Goal: Transaction & Acquisition: Book appointment/travel/reservation

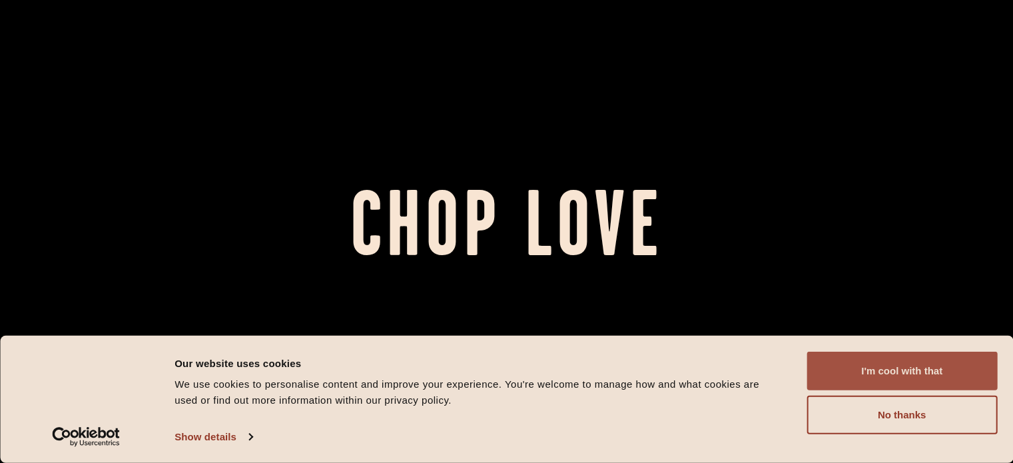
click at [942, 376] on button "I'm cool with that" at bounding box center [902, 371] width 190 height 39
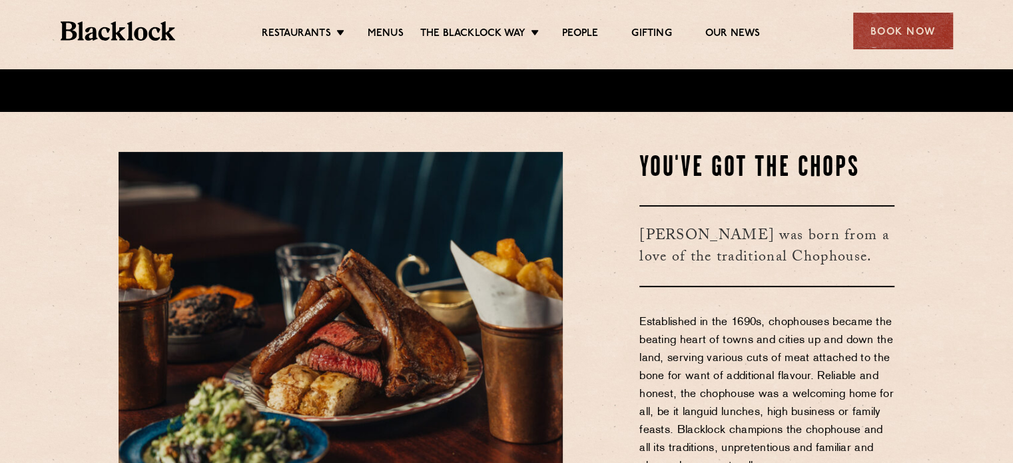
scroll to position [357, 0]
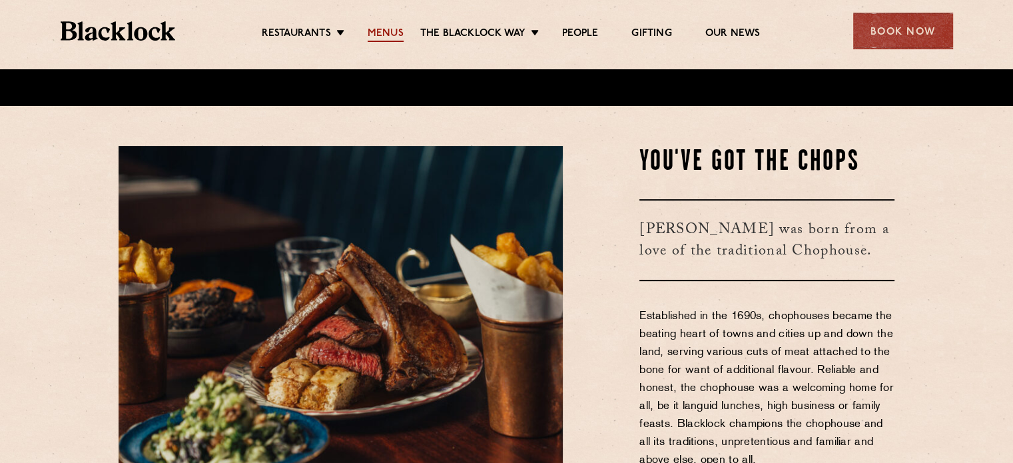
click at [368, 29] on link "Menus" at bounding box center [386, 34] width 36 height 15
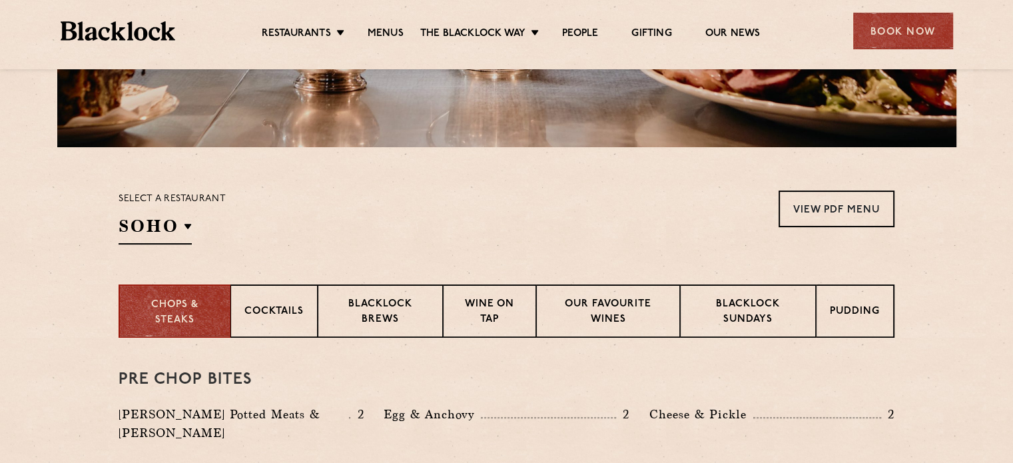
scroll to position [332, 0]
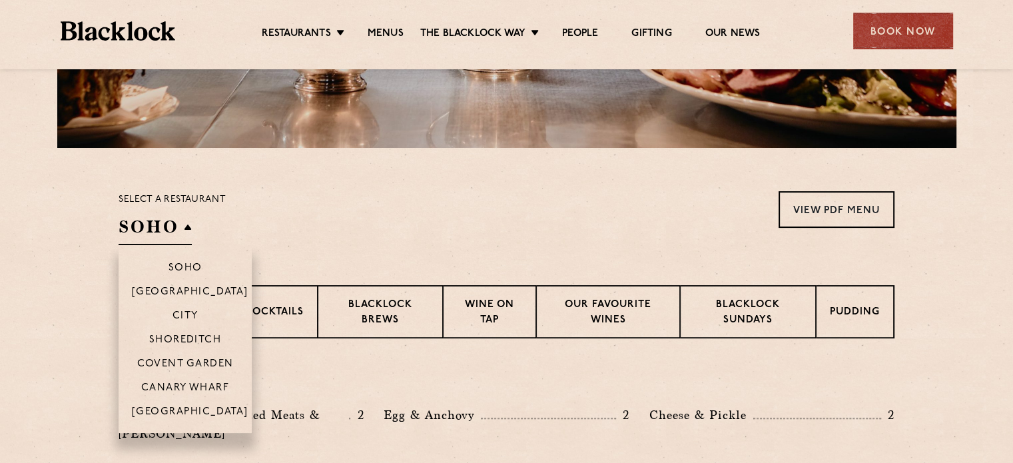
click at [165, 232] on h2 "SOHO" at bounding box center [155, 230] width 73 height 30
click at [196, 320] on p "City" at bounding box center [186, 316] width 26 height 13
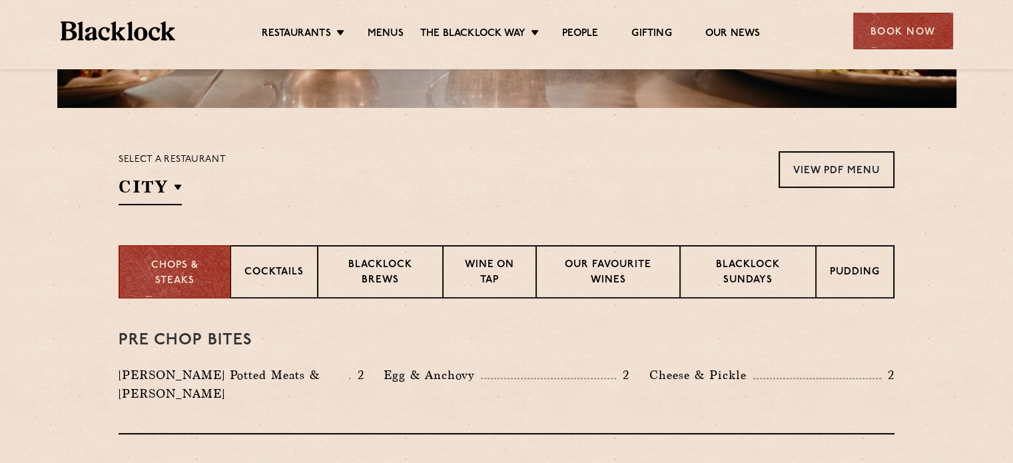
scroll to position [367, 0]
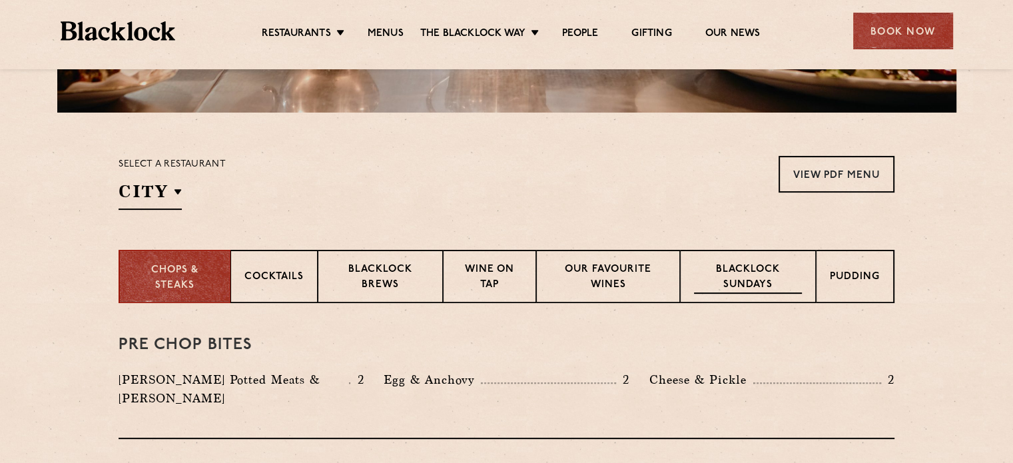
click at [771, 291] on p "Blacklock Sundays" at bounding box center [748, 277] width 108 height 31
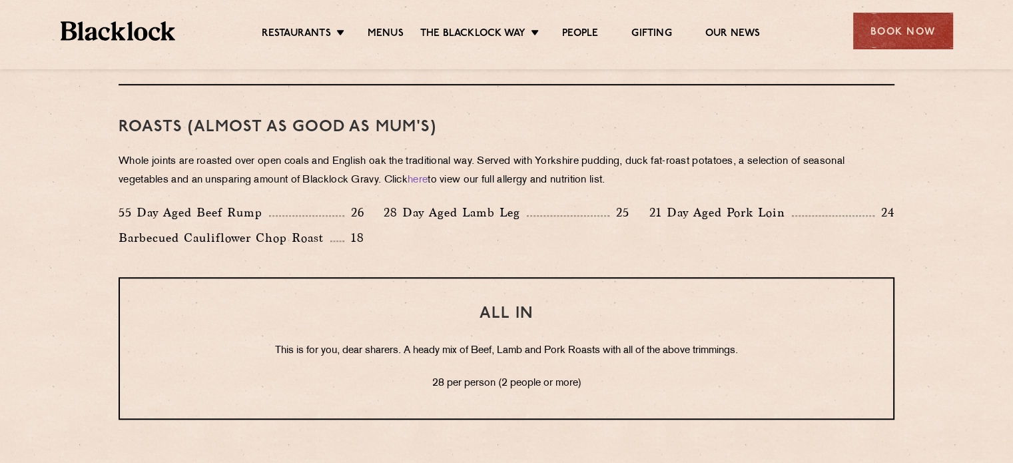
scroll to position [988, 0]
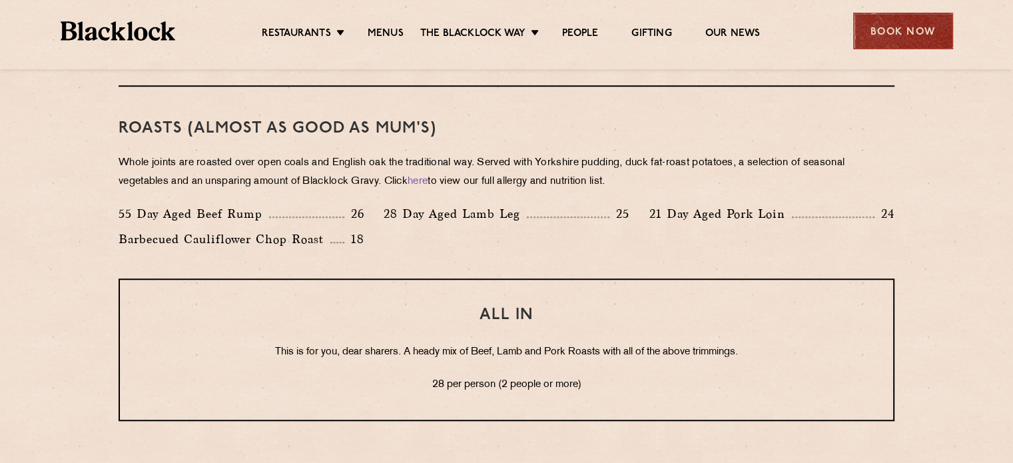
click at [898, 26] on div "Book Now" at bounding box center [903, 31] width 100 height 37
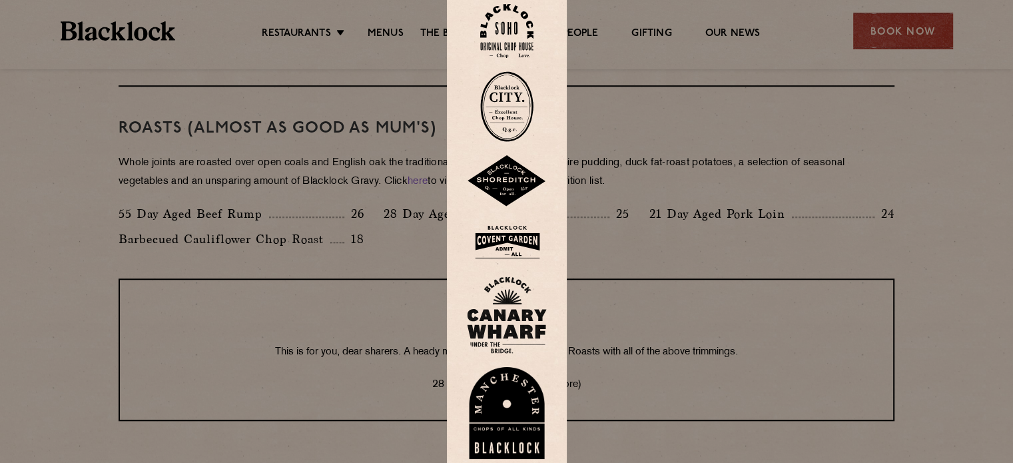
click at [498, 105] on img at bounding box center [506, 106] width 53 height 71
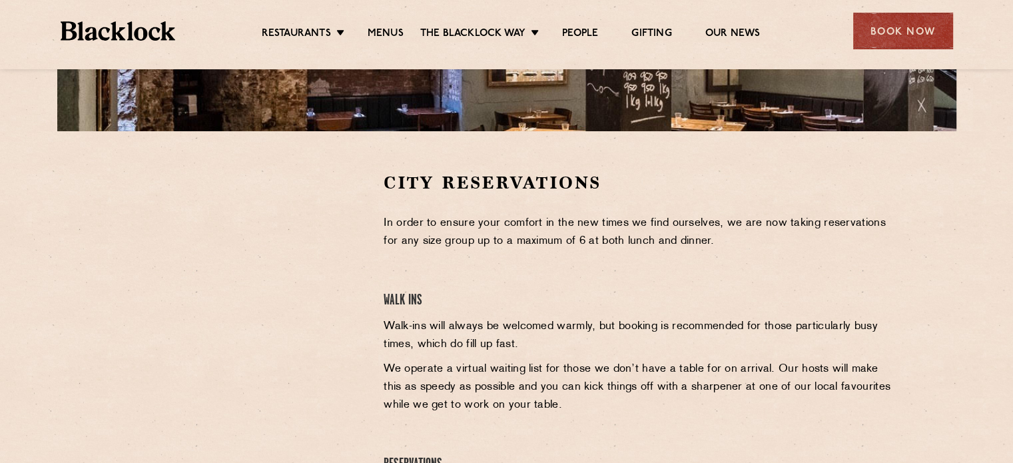
scroll to position [348, 0]
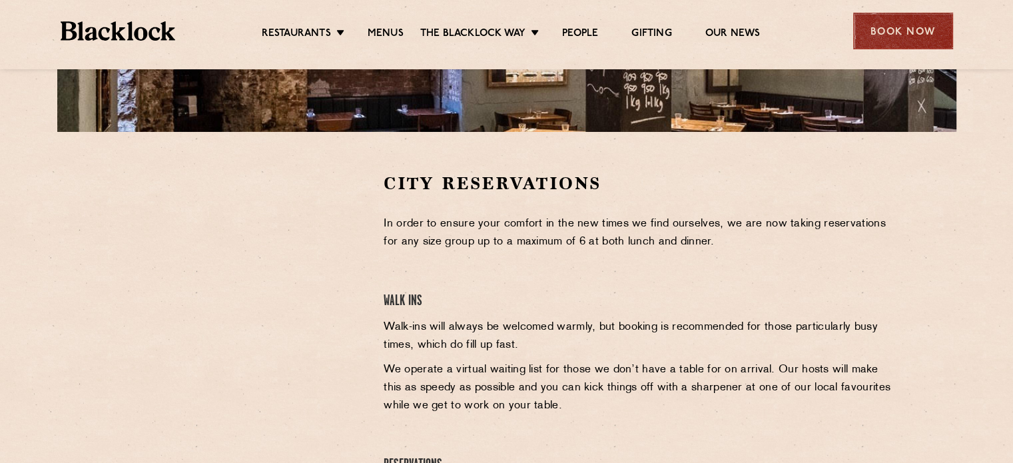
click at [914, 21] on div "Book Now" at bounding box center [903, 31] width 100 height 37
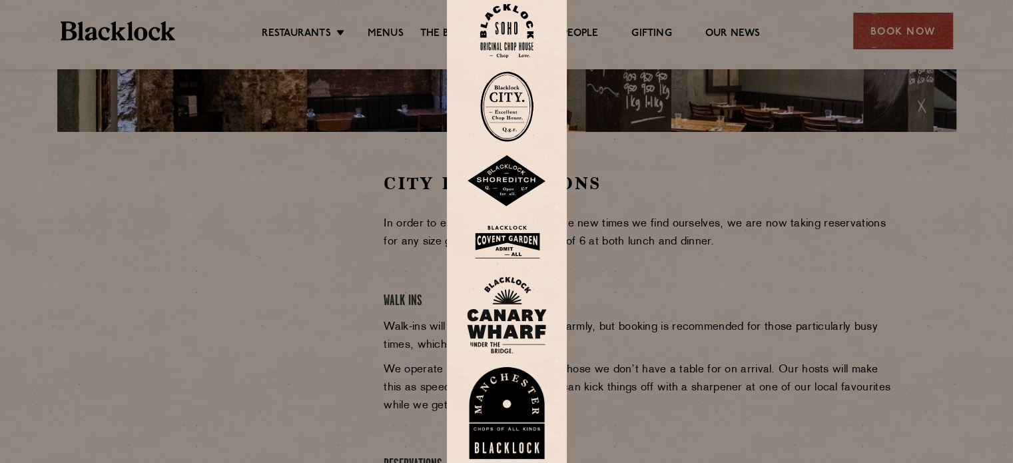
click at [512, 194] on img at bounding box center [507, 181] width 80 height 52
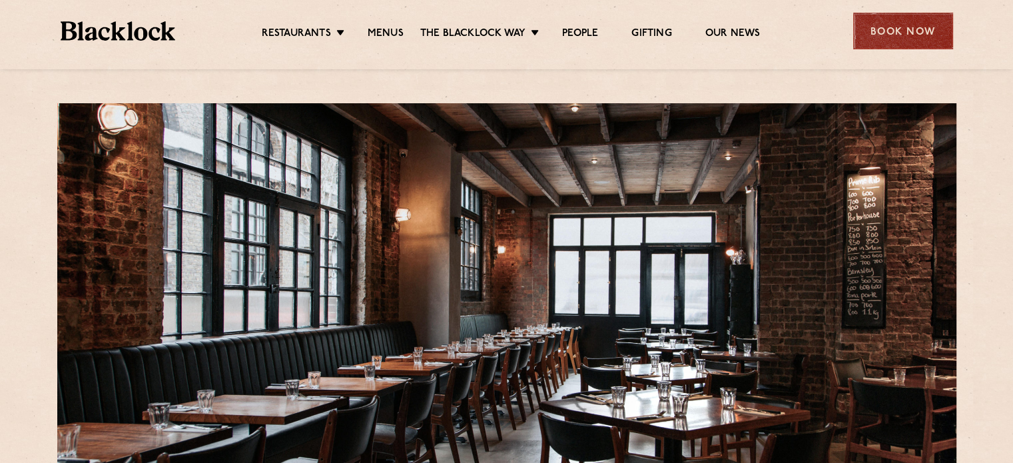
click at [871, 40] on div "Book Now" at bounding box center [903, 31] width 100 height 37
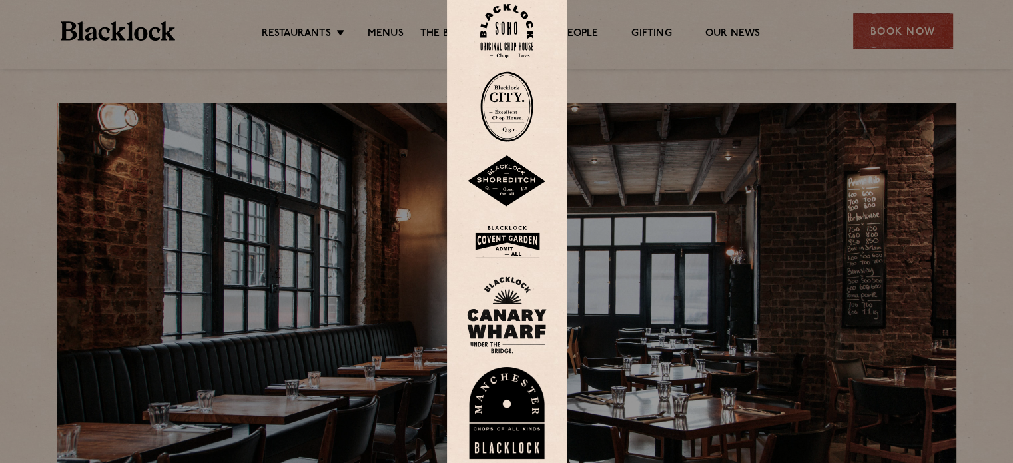
click at [503, 173] on img at bounding box center [507, 181] width 80 height 52
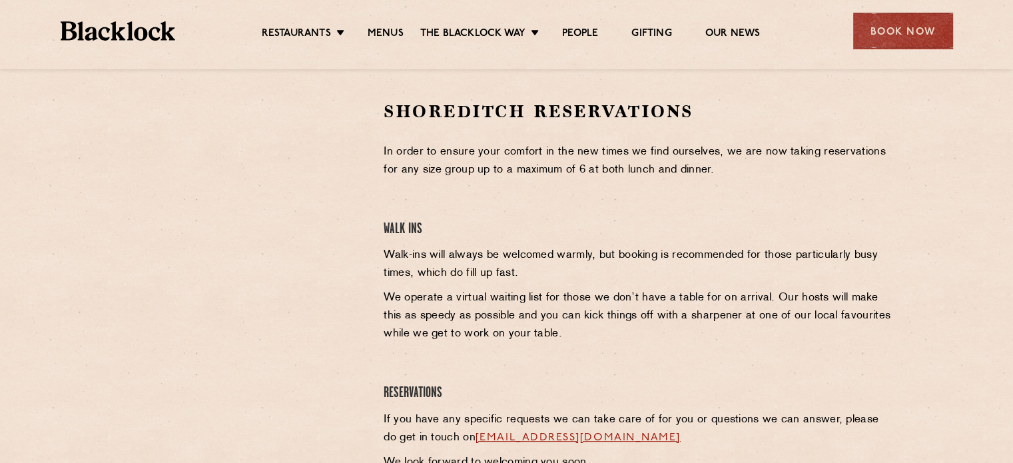
scroll to position [418, 0]
click at [262, 346] on div at bounding box center [241, 290] width 265 height 378
click at [274, 414] on div at bounding box center [241, 290] width 265 height 378
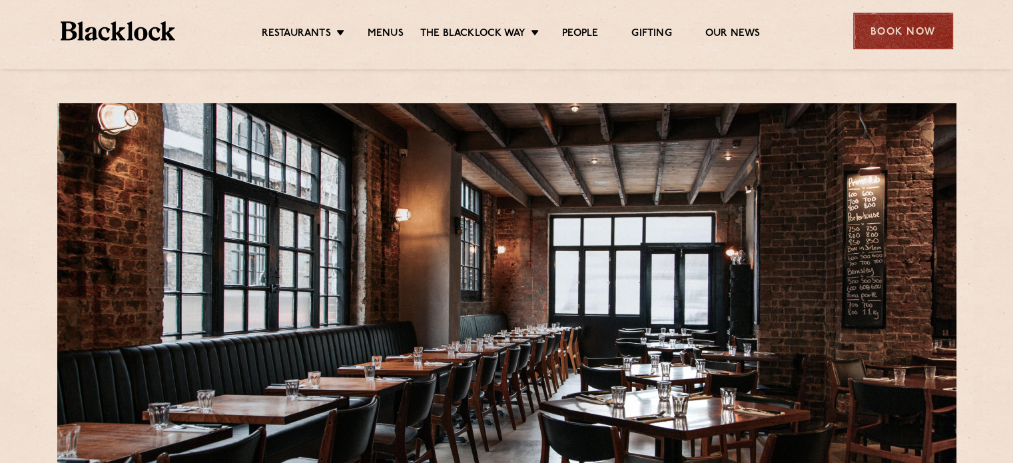
click at [893, 38] on div "Book Now" at bounding box center [903, 31] width 100 height 37
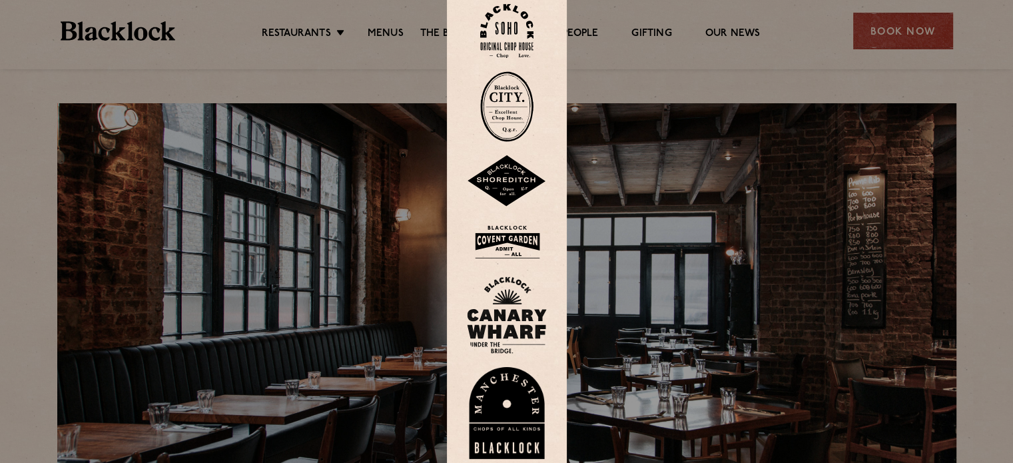
click at [519, 11] on img at bounding box center [506, 31] width 53 height 54
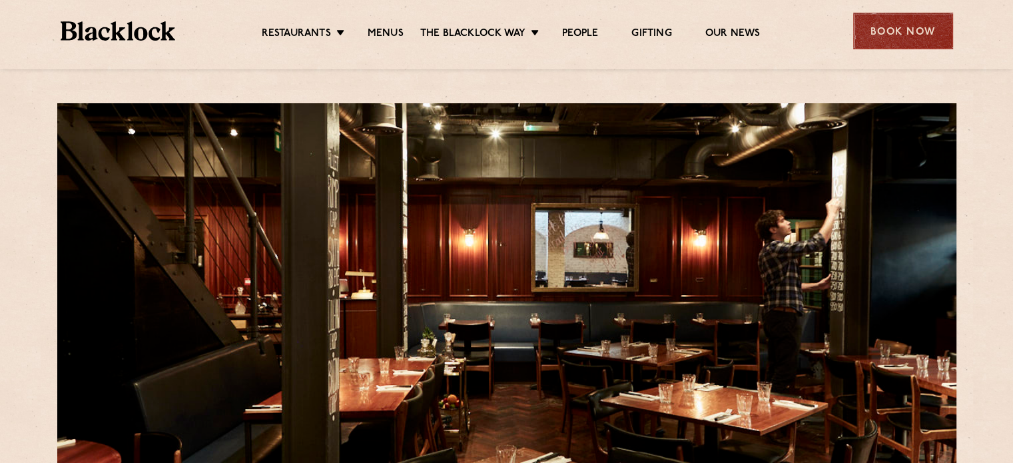
click at [861, 22] on div "Book Now" at bounding box center [903, 31] width 100 height 37
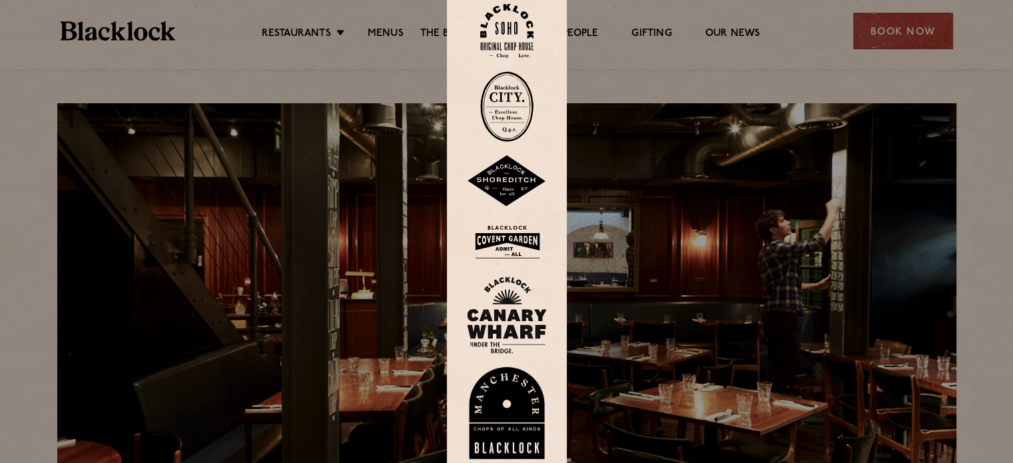
click at [520, 252] on img at bounding box center [507, 241] width 80 height 43
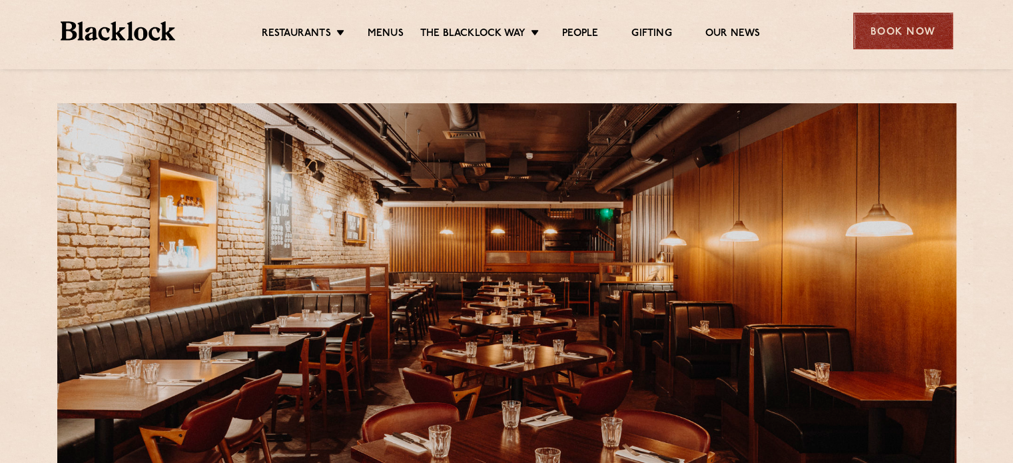
click at [927, 31] on div "Book Now" at bounding box center [903, 31] width 100 height 37
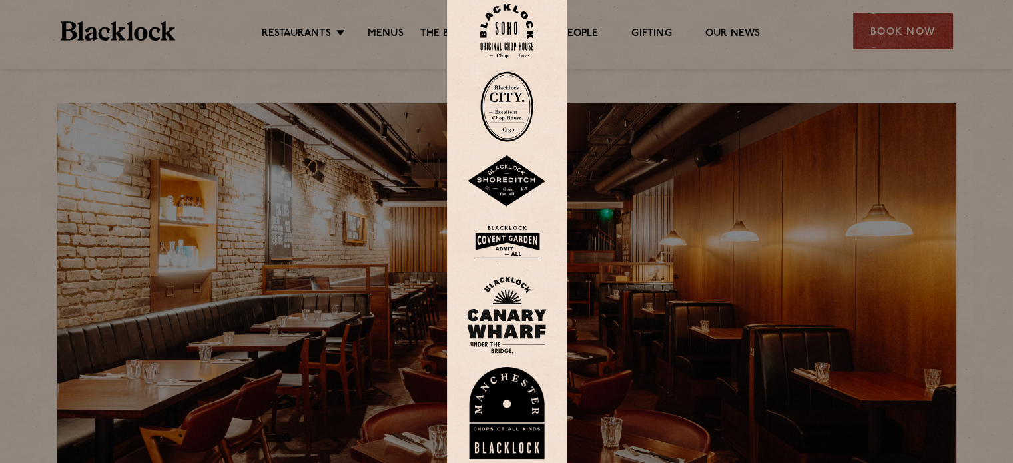
click at [503, 327] on img at bounding box center [507, 314] width 80 height 77
